Goal: Transaction & Acquisition: Purchase product/service

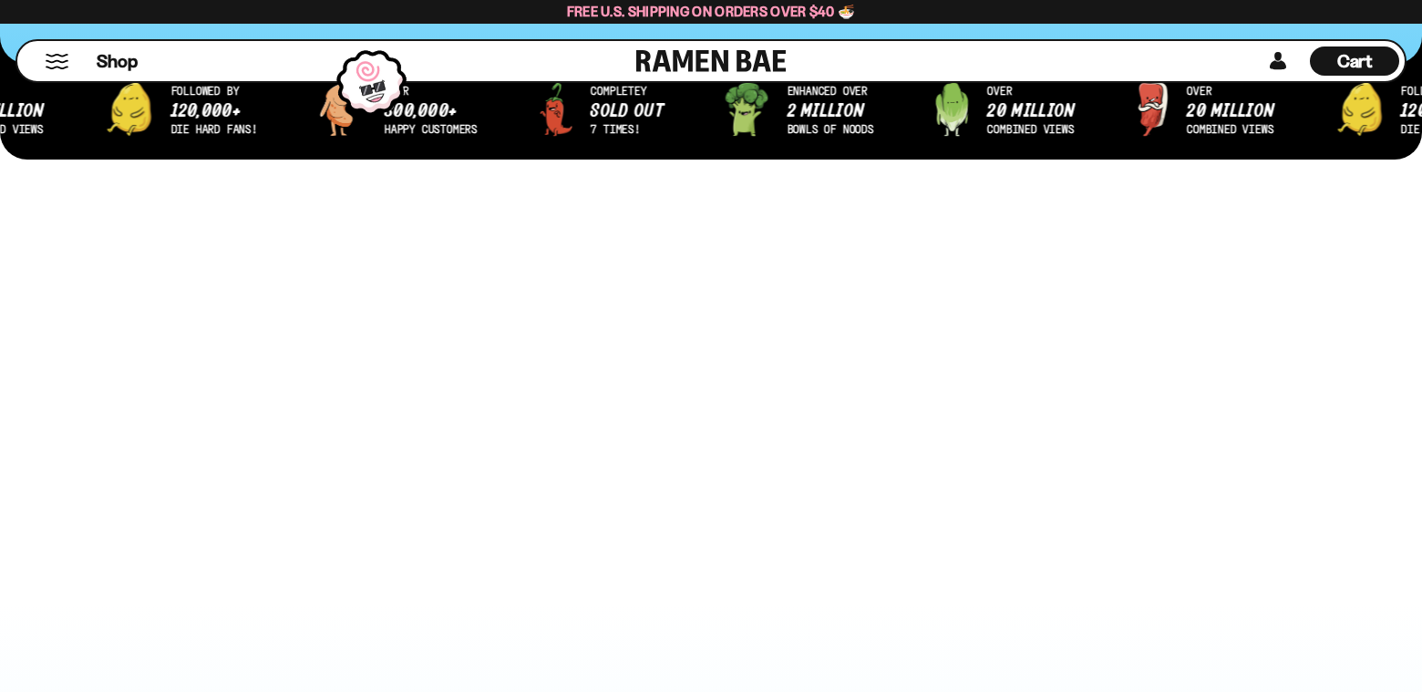
scroll to position [729, 0]
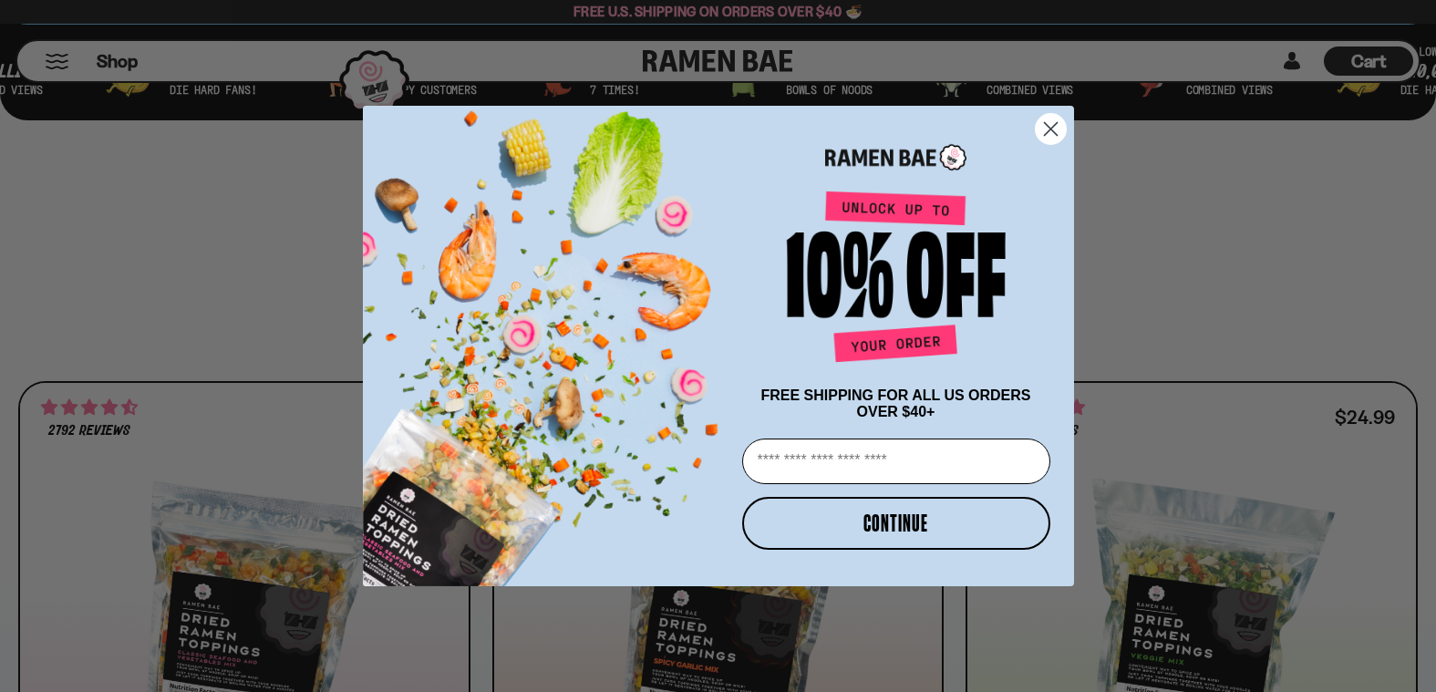
click at [1048, 129] on circle "Close dialog" at bounding box center [1050, 129] width 30 height 30
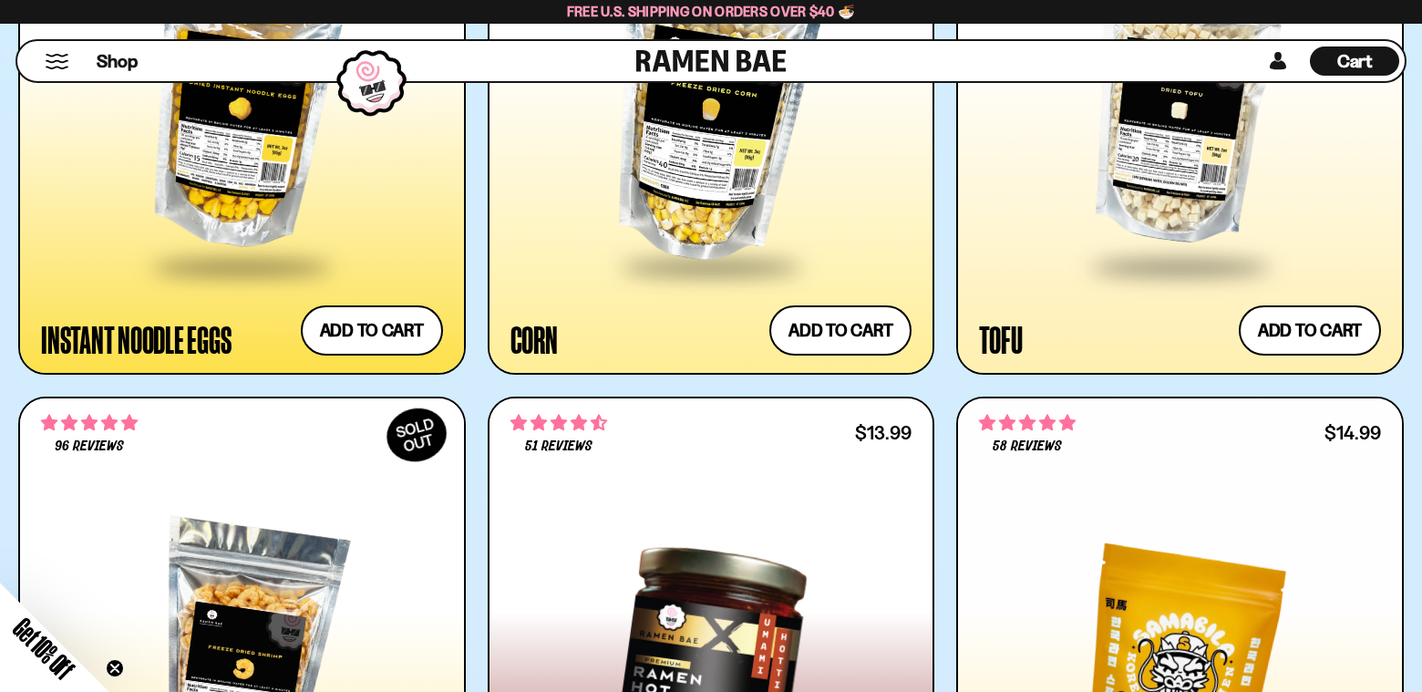
scroll to position [3373, 0]
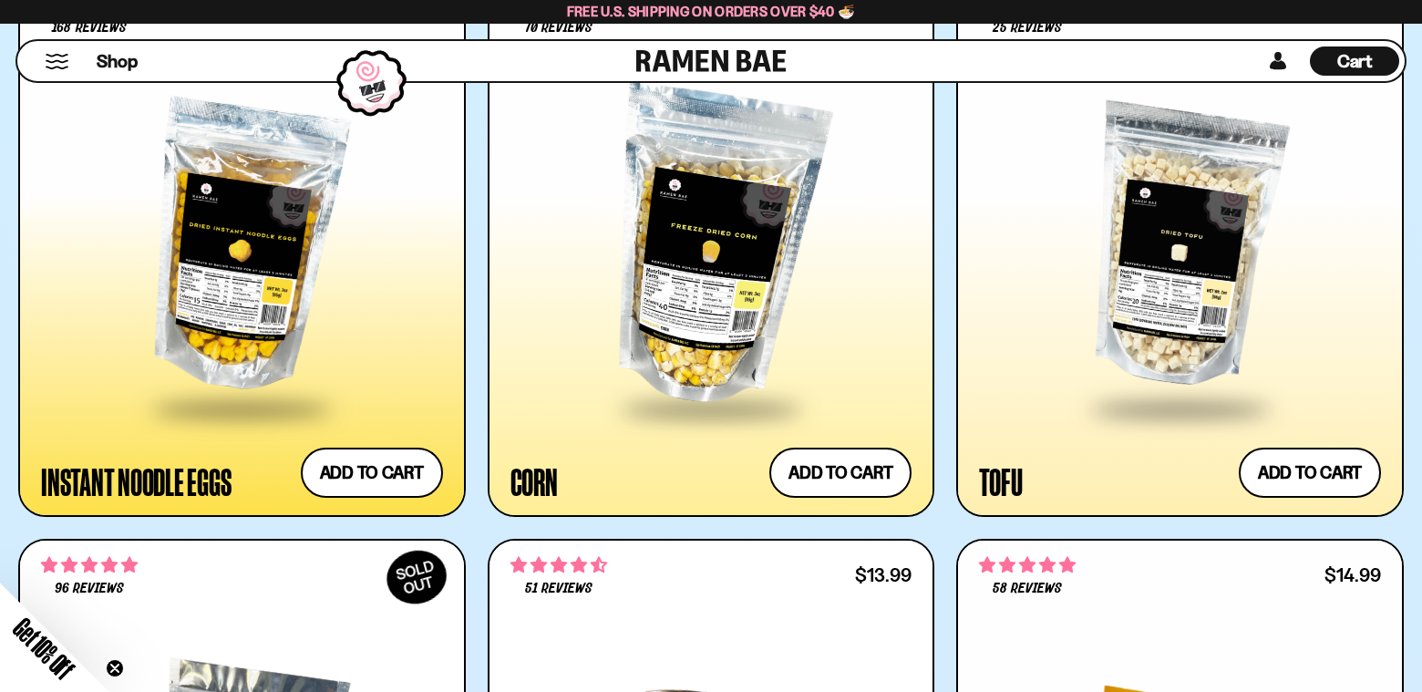
click at [209, 319] on div at bounding box center [242, 247] width 402 height 319
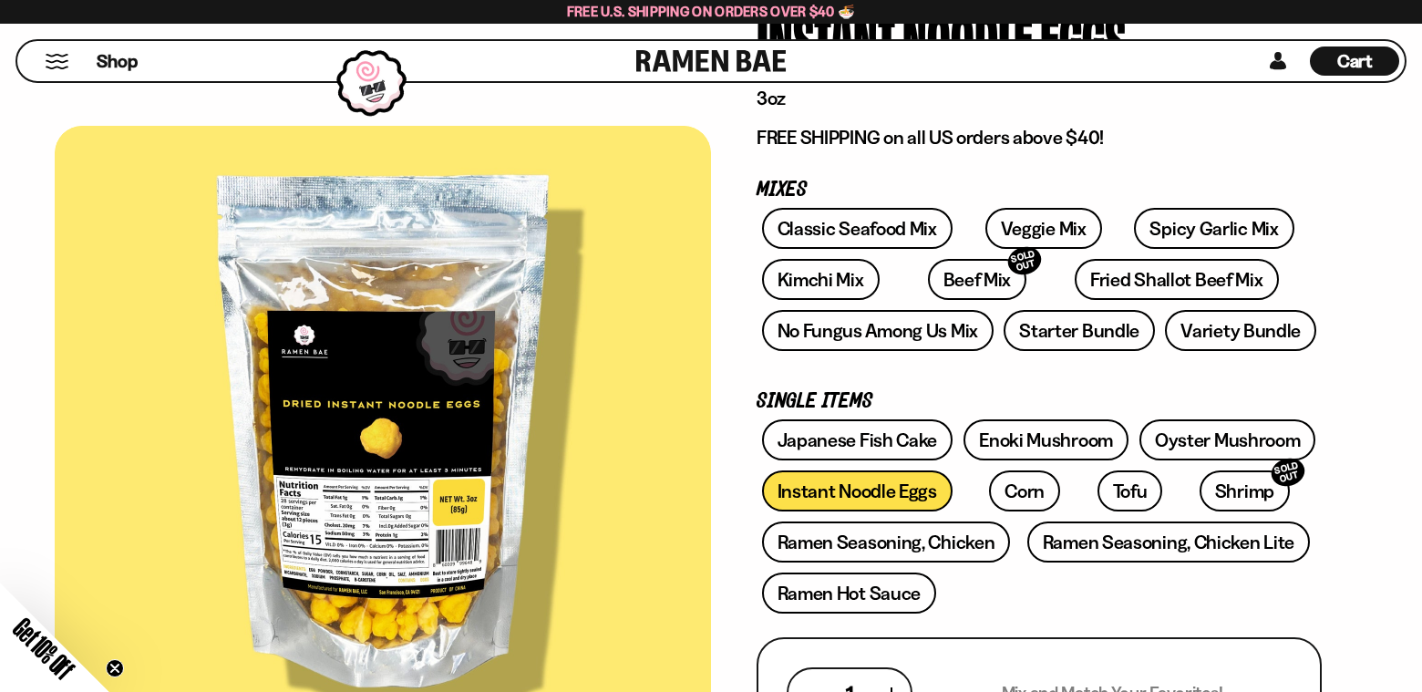
scroll to position [182, 0]
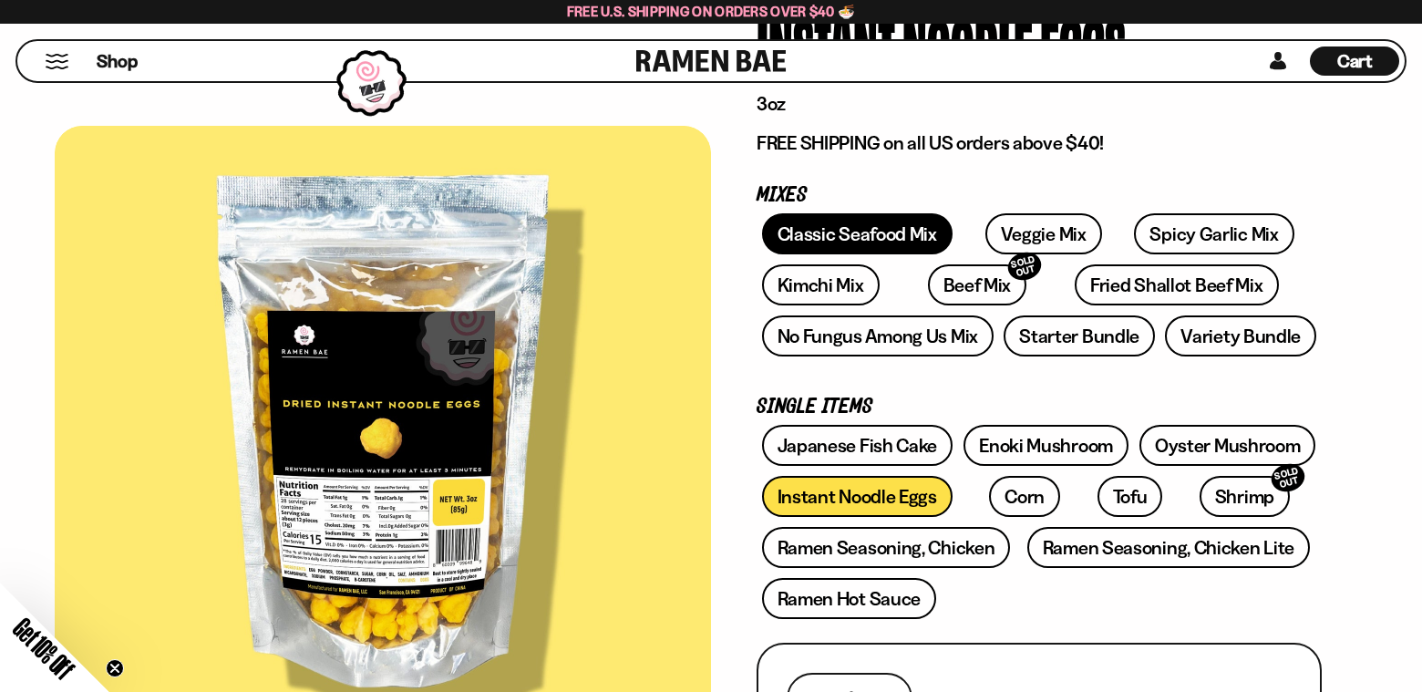
click at [886, 225] on link "Classic Seafood Mix" at bounding box center [857, 233] width 191 height 41
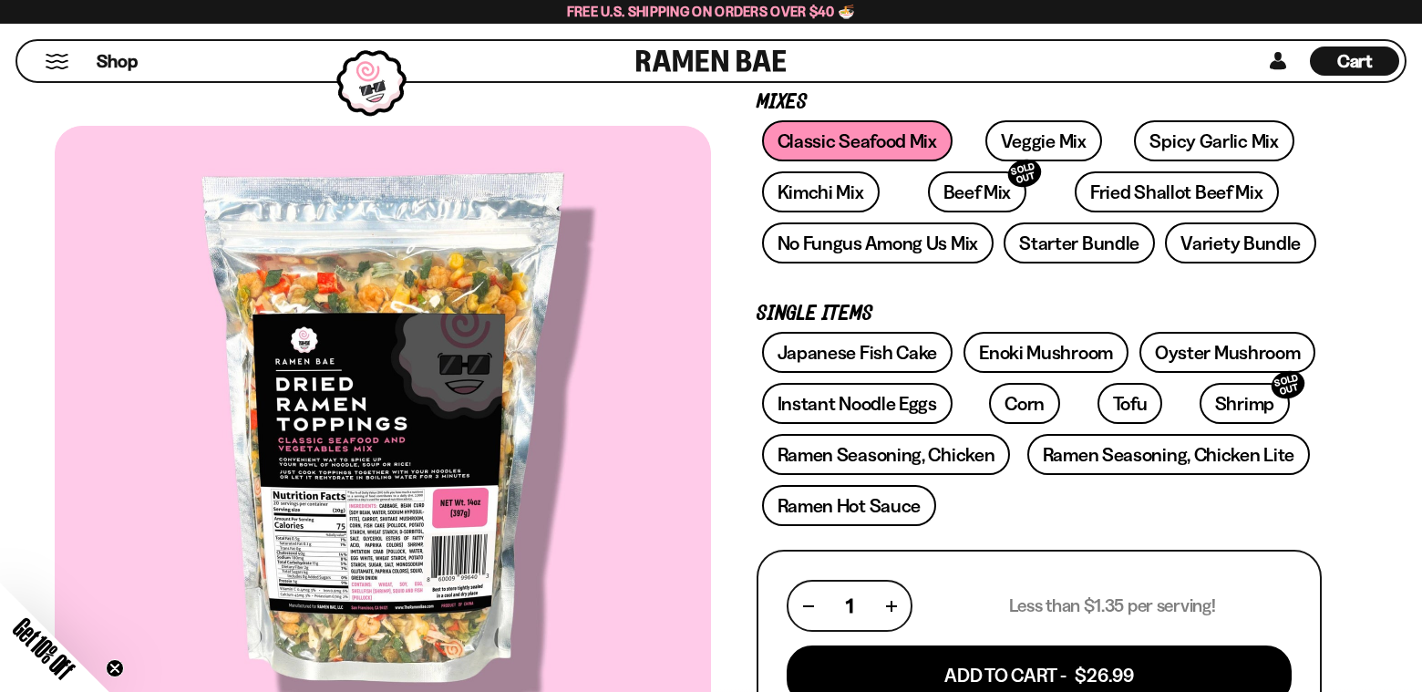
scroll to position [274, 0]
